Goal: Information Seeking & Learning: Learn about a topic

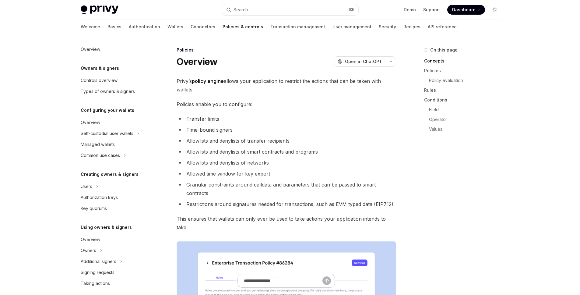
scroll to position [167, 0]
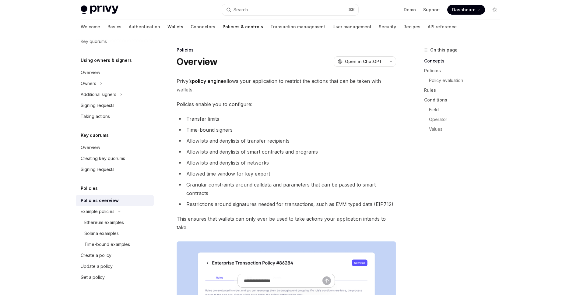
click at [168, 28] on link "Wallets" at bounding box center [176, 26] width 16 height 15
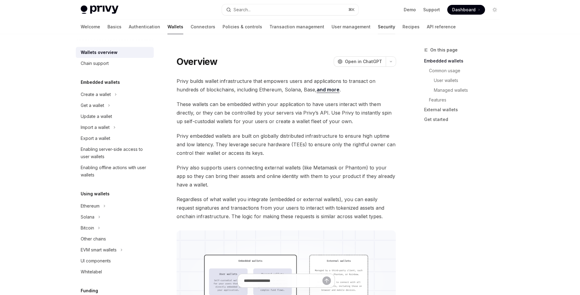
click at [378, 30] on link "Security" at bounding box center [386, 26] width 17 height 15
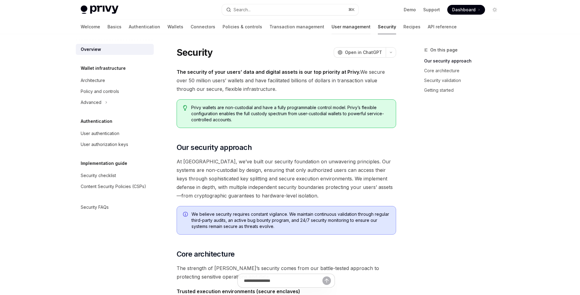
click at [332, 26] on link "User management" at bounding box center [351, 26] width 39 height 15
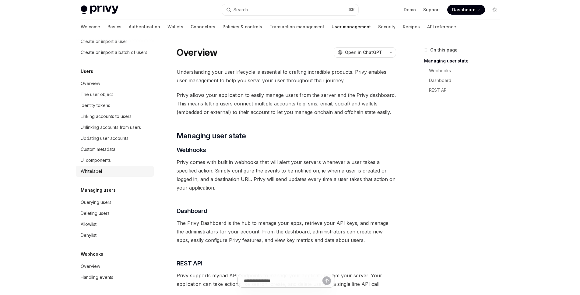
scroll to position [57, 0]
click at [270, 25] on link "Transaction management" at bounding box center [297, 26] width 55 height 15
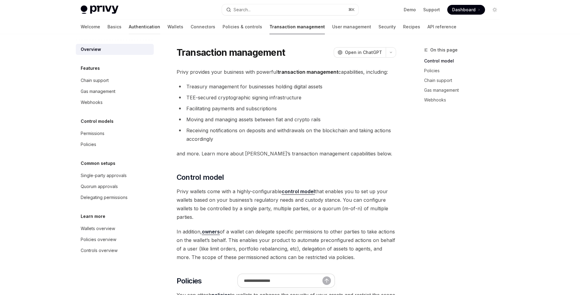
click at [129, 26] on link "Authentication" at bounding box center [144, 26] width 31 height 15
type textarea "*"
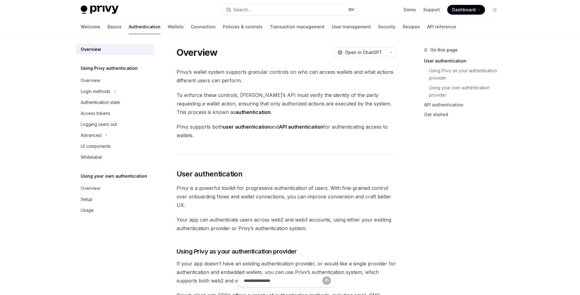
drag, startPoint x: 139, startPoint y: 28, endPoint x: 143, endPoint y: 34, distance: 7.9
click at [139, 28] on div "Welcome Basics Authentication Wallets Connectors Policies & controls Transactio…" at bounding box center [269, 26] width 376 height 15
click at [149, 35] on div at bounding box center [115, 39] width 78 height 10
click at [168, 30] on link "Wallets" at bounding box center [176, 26] width 16 height 15
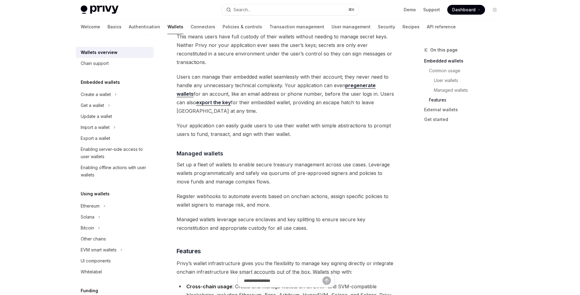
scroll to position [692, 0]
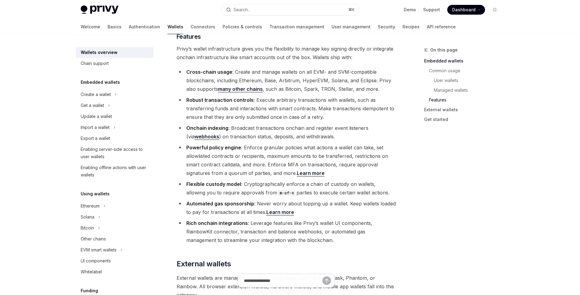
click at [309, 170] on link "Learn more" at bounding box center [311, 173] width 28 height 6
type textarea "*"
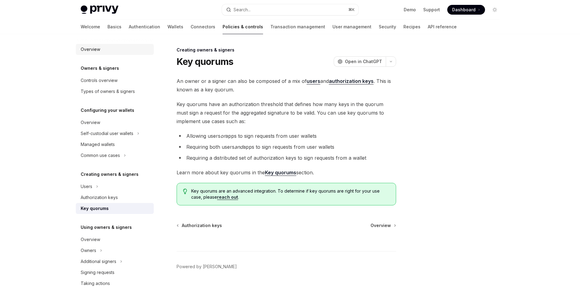
click at [101, 50] on div "Overview" at bounding box center [115, 49] width 69 height 7
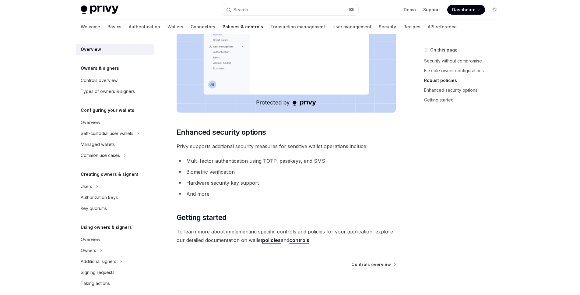
scroll to position [442, 0]
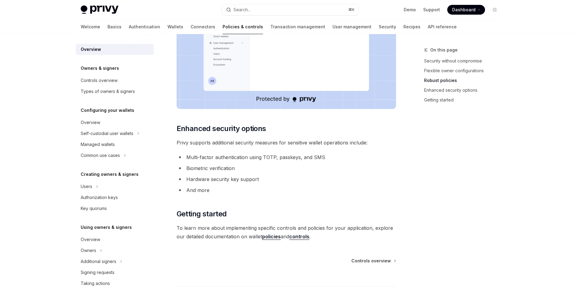
click at [87, 67] on h5 "Owners & signers" at bounding box center [100, 68] width 38 height 7
click at [90, 68] on h5 "Owners & signers" at bounding box center [100, 68] width 38 height 7
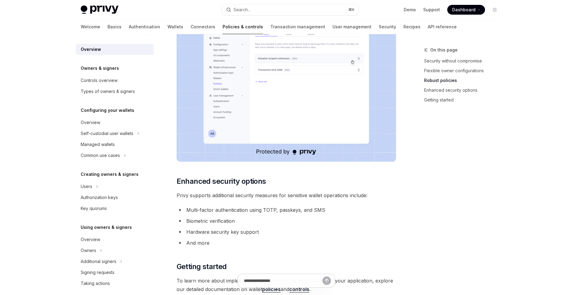
scroll to position [486, 0]
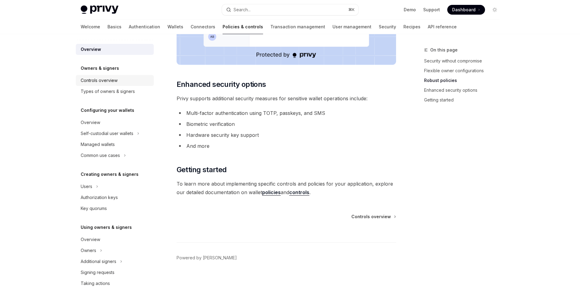
click at [110, 78] on div "Controls overview" at bounding box center [99, 80] width 37 height 7
type textarea "*"
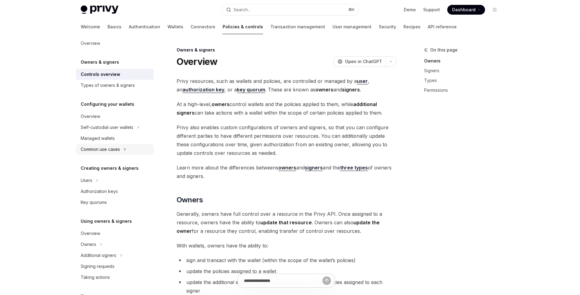
scroll to position [6, 0]
click at [284, 167] on strong "owners" at bounding box center [287, 168] width 18 height 6
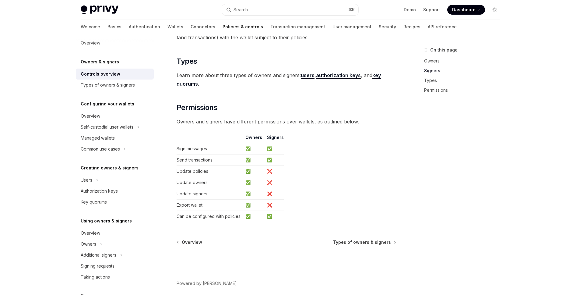
scroll to position [458, 0]
